Goal: Download file/media

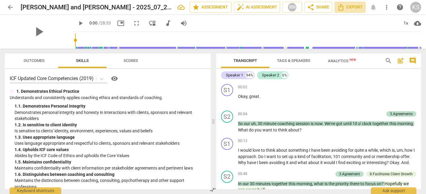
click at [349, 9] on span "Export" at bounding box center [349, 7] width 25 height 7
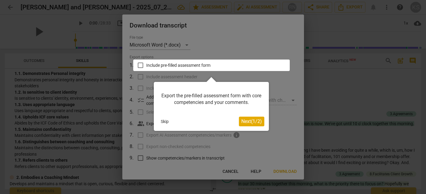
click at [139, 64] on div at bounding box center [211, 66] width 157 height 12
click at [162, 123] on button "Skip" at bounding box center [164, 121] width 13 height 9
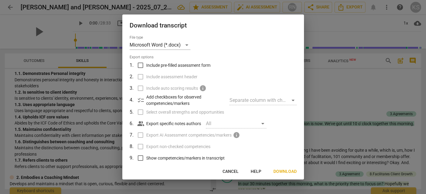
click at [263, 124] on div "All" at bounding box center [236, 124] width 61 height 10
click at [259, 122] on div "All" at bounding box center [236, 124] width 61 height 10
click at [186, 47] on div "Microsoft Word (*.docx)" at bounding box center [160, 45] width 61 height 10
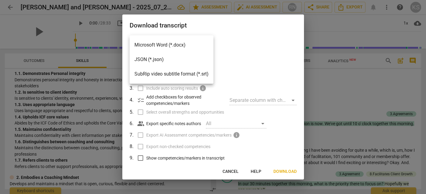
click at [188, 46] on li "Microsoft Word (*.docx)" at bounding box center [172, 45] width 84 height 15
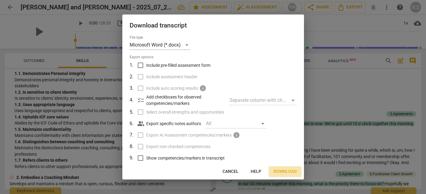
click at [288, 173] on span "Download" at bounding box center [284, 172] width 23 height 6
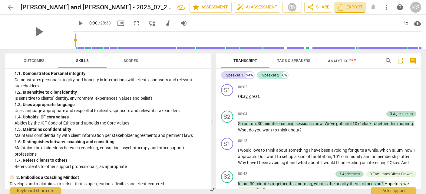
click at [347, 6] on span "Export" at bounding box center [349, 7] width 25 height 7
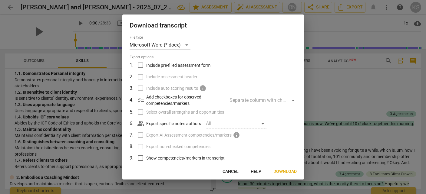
scroll to position [35, 0]
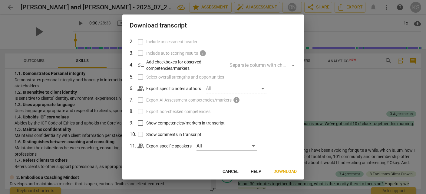
click at [231, 170] on span "Cancel" at bounding box center [231, 172] width 16 height 6
